Goal: Transaction & Acquisition: Subscribe to service/newsletter

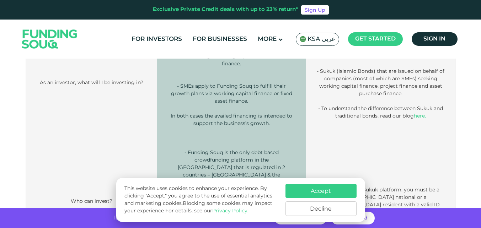
click at [128, 100] on td "As an investor, what will I be investing in?" at bounding box center [92, 86] width 132 height 104
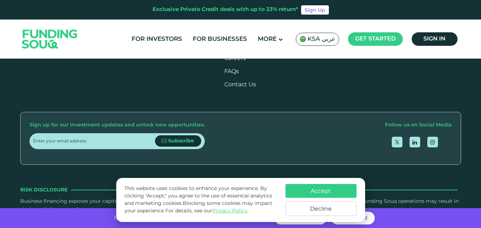
scroll to position [1484, 0]
click at [151, 37] on link "For Investors" at bounding box center [157, 39] width 54 height 12
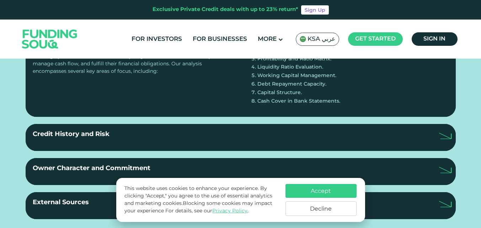
scroll to position [779, 0]
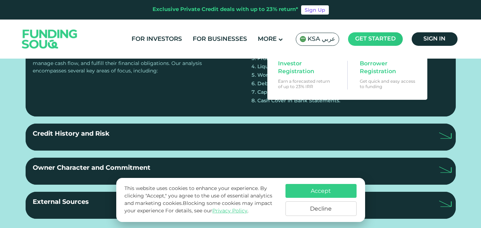
click at [368, 34] on main "Get started" at bounding box center [375, 39] width 55 height 14
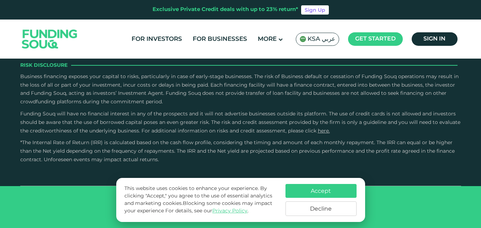
scroll to position [1575, 0]
